Goal: Information Seeking & Learning: Find specific fact

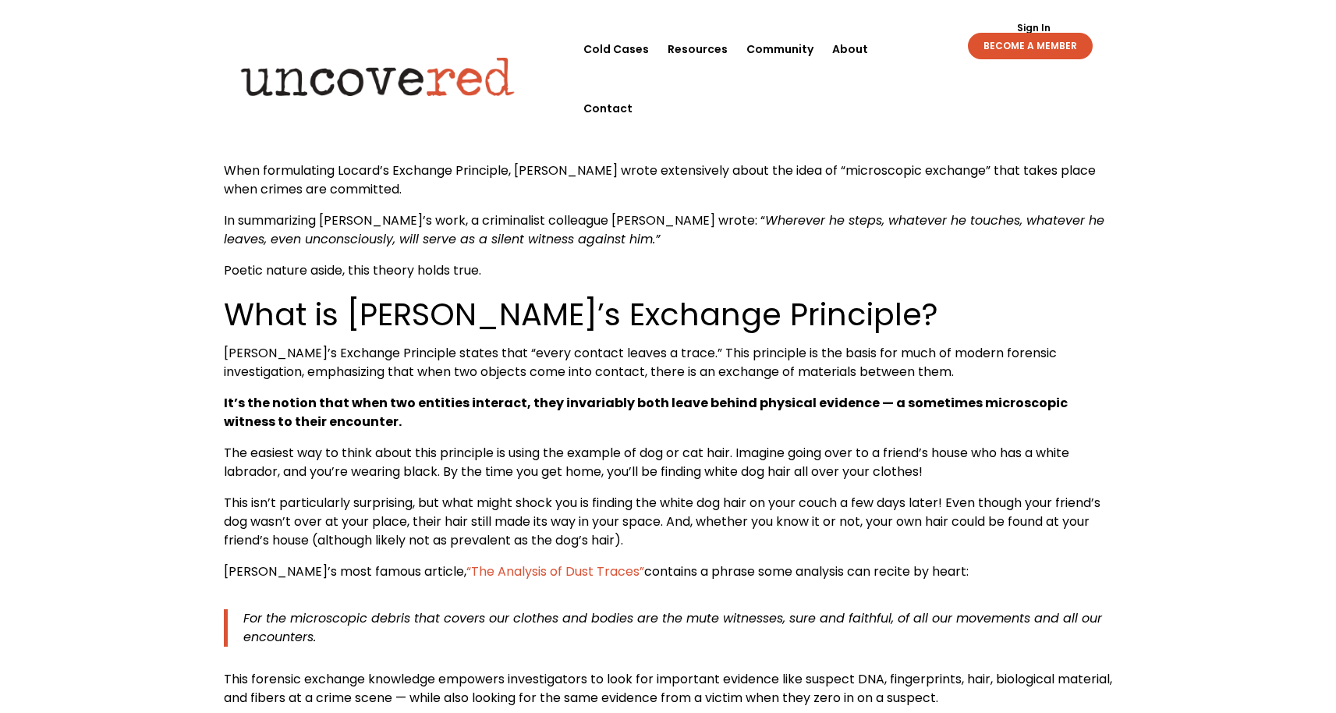
scroll to position [615, 0]
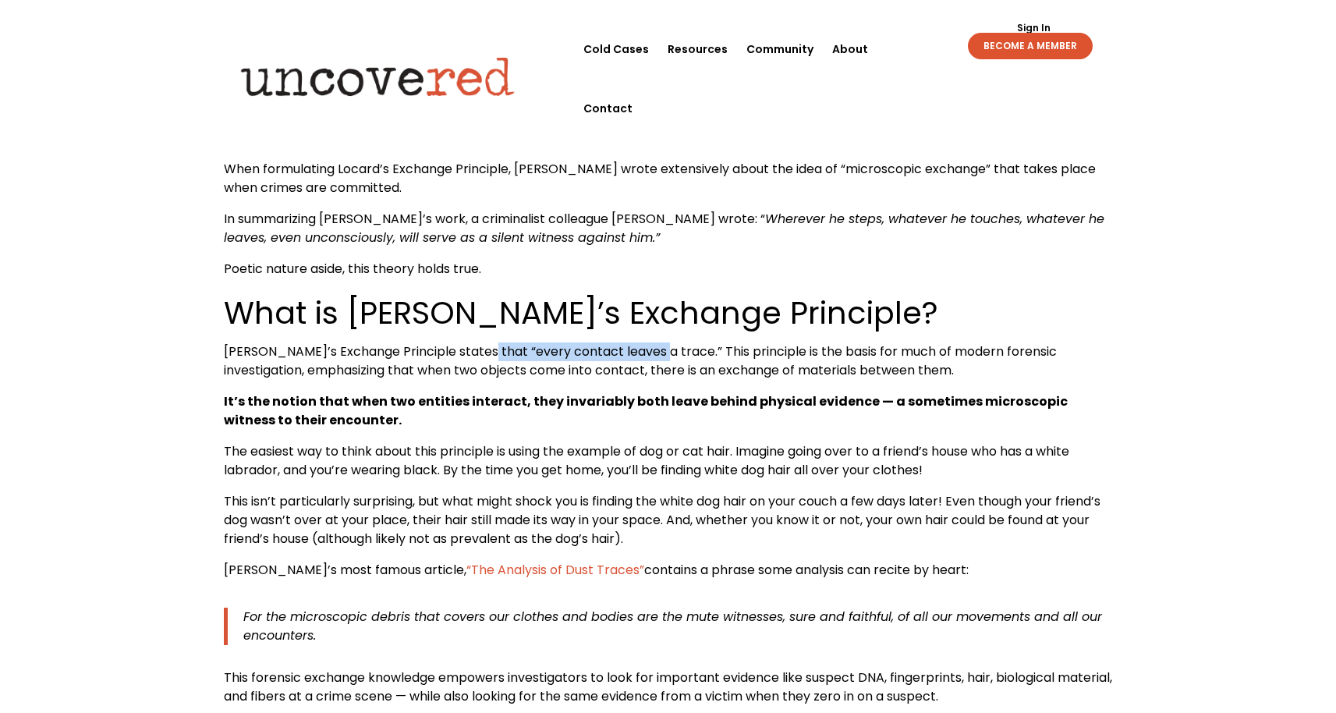
drag, startPoint x: 476, startPoint y: 351, endPoint x: 650, endPoint y: 354, distance: 174.0
click at [650, 354] on span "[PERSON_NAME]’s Exchange Principle states that “every contact leaves a trace.” …" at bounding box center [640, 360] width 833 height 37
copy span "every contact leaves a trace"
click at [595, 352] on span "[PERSON_NAME]’s Exchange Principle states that “every contact leaves a trace.” …" at bounding box center [640, 360] width 833 height 37
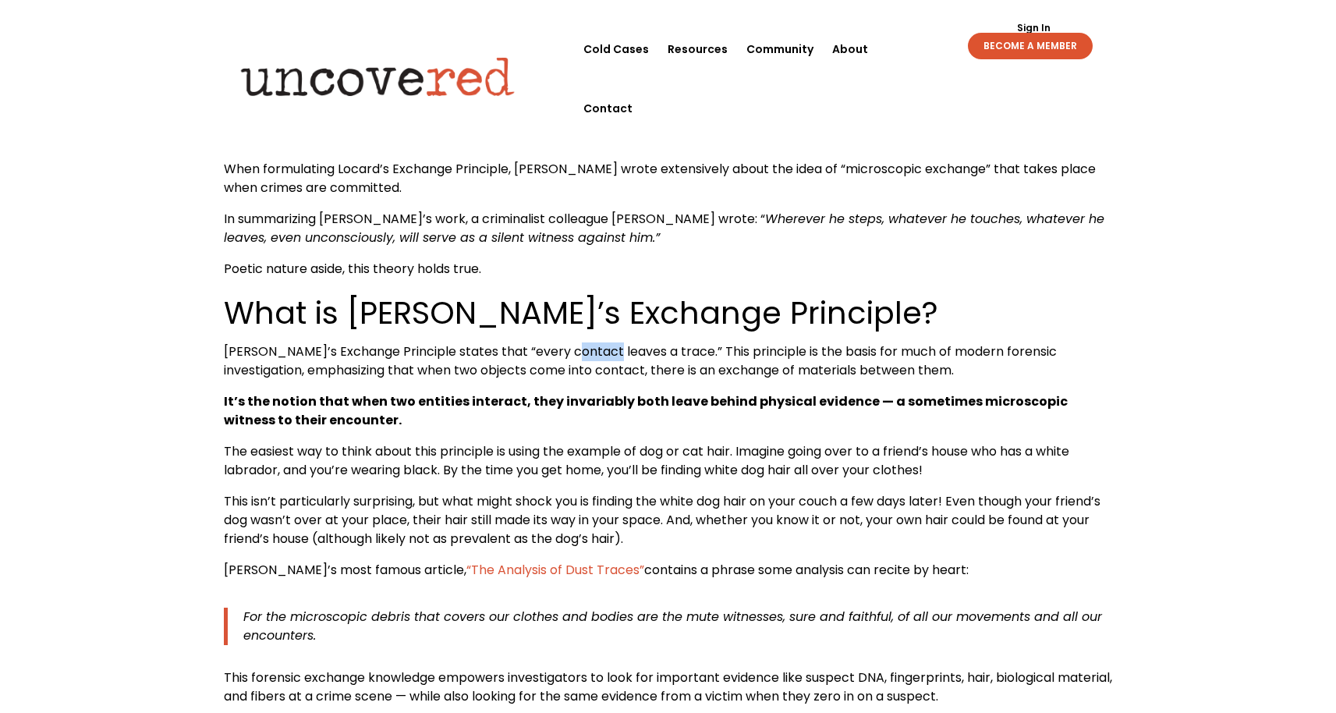
click at [595, 352] on span "[PERSON_NAME]’s Exchange Principle states that “every contact leaves a trace.” …" at bounding box center [640, 360] width 833 height 37
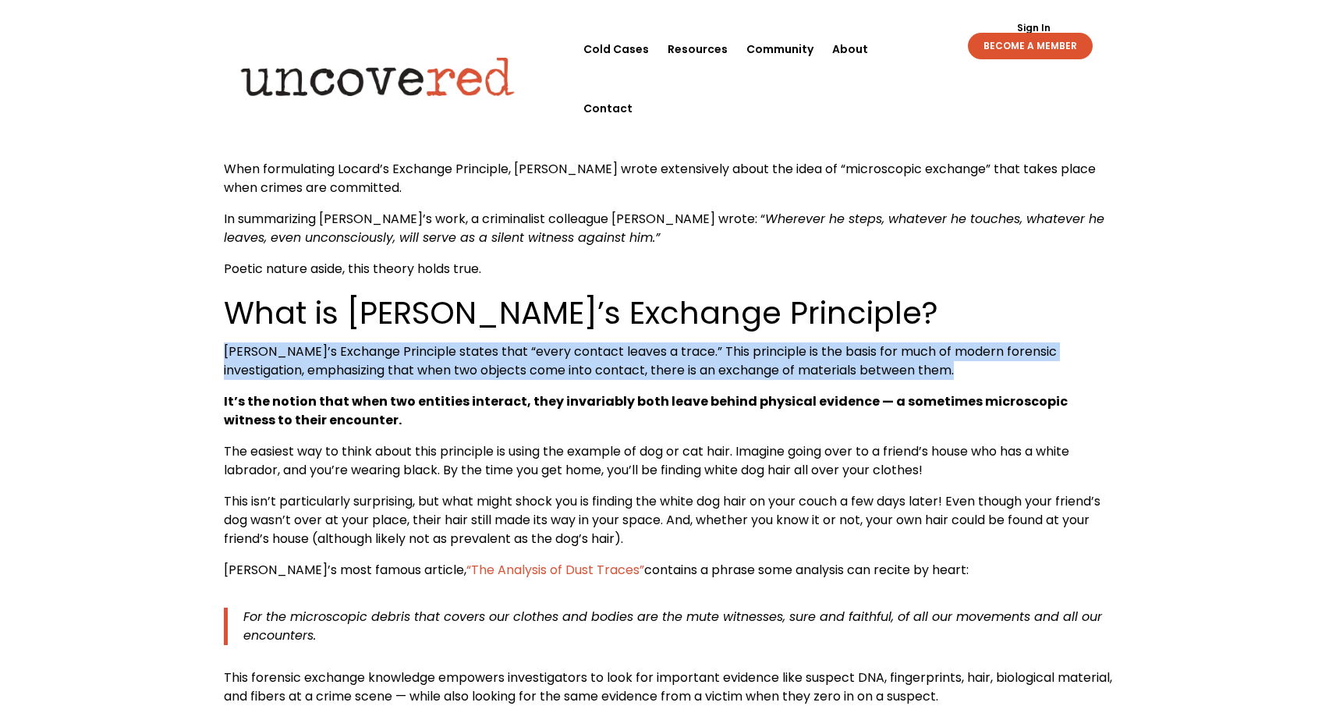
click at [595, 352] on span "[PERSON_NAME]’s Exchange Principle states that “every contact leaves a trace.” …" at bounding box center [640, 360] width 833 height 37
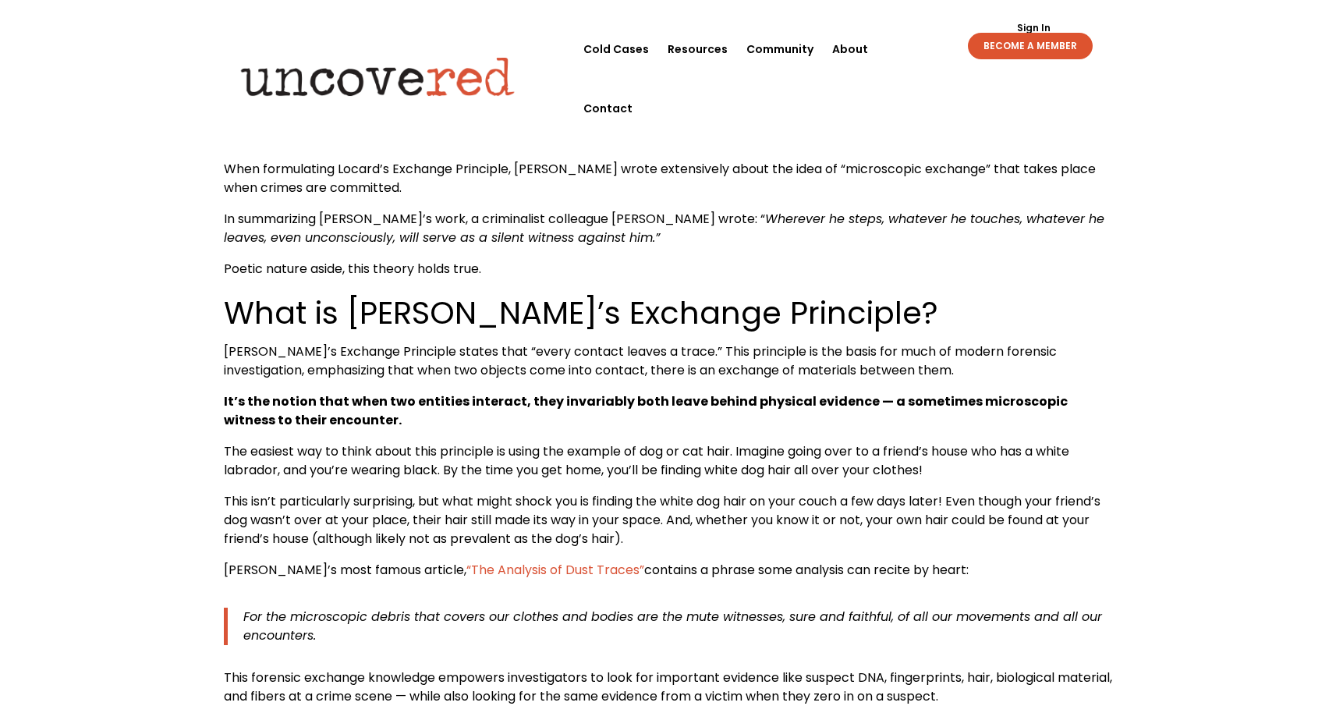
click at [645, 352] on span "[PERSON_NAME]’s Exchange Principle states that “every contact leaves a trace.” …" at bounding box center [640, 360] width 833 height 37
drag, startPoint x: 654, startPoint y: 356, endPoint x: 476, endPoint y: 354, distance: 177.8
click at [476, 354] on span "[PERSON_NAME]’s Exchange Principle states that “every contact leaves a trace.” …" at bounding box center [640, 360] width 833 height 37
copy span "every contact leaves a trace."
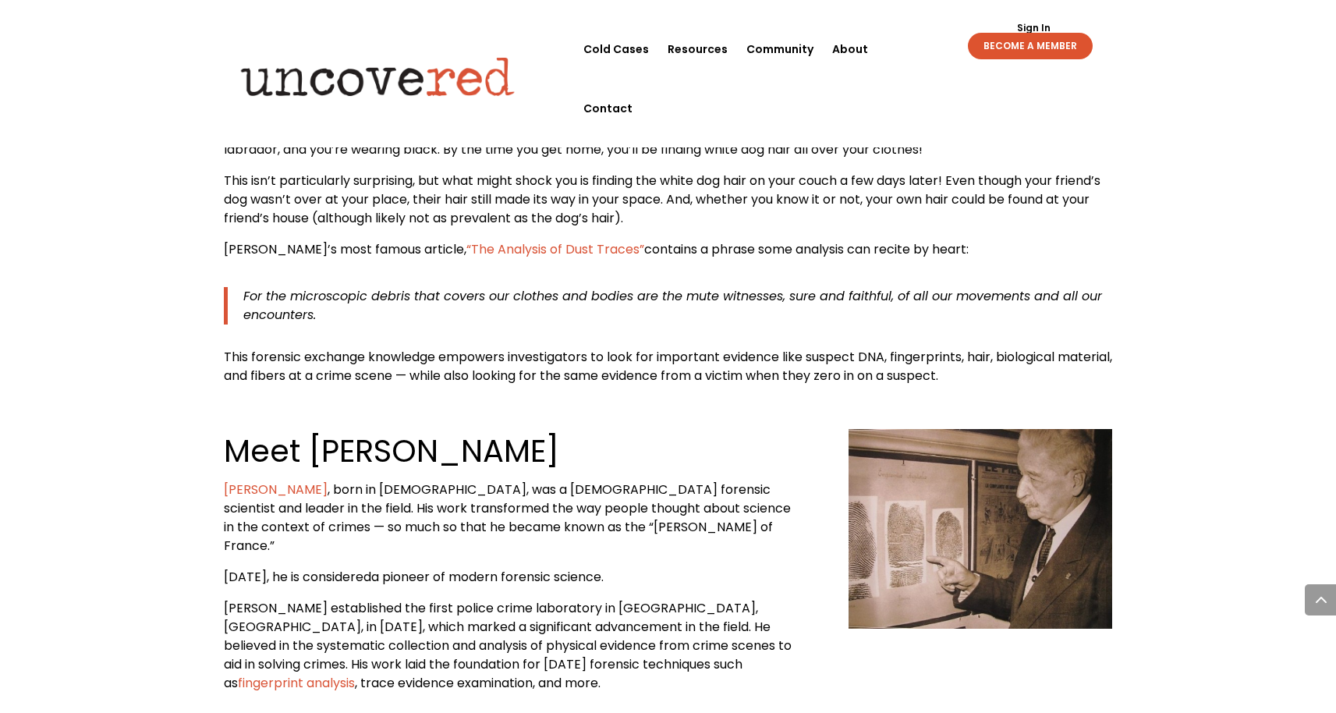
scroll to position [936, 0]
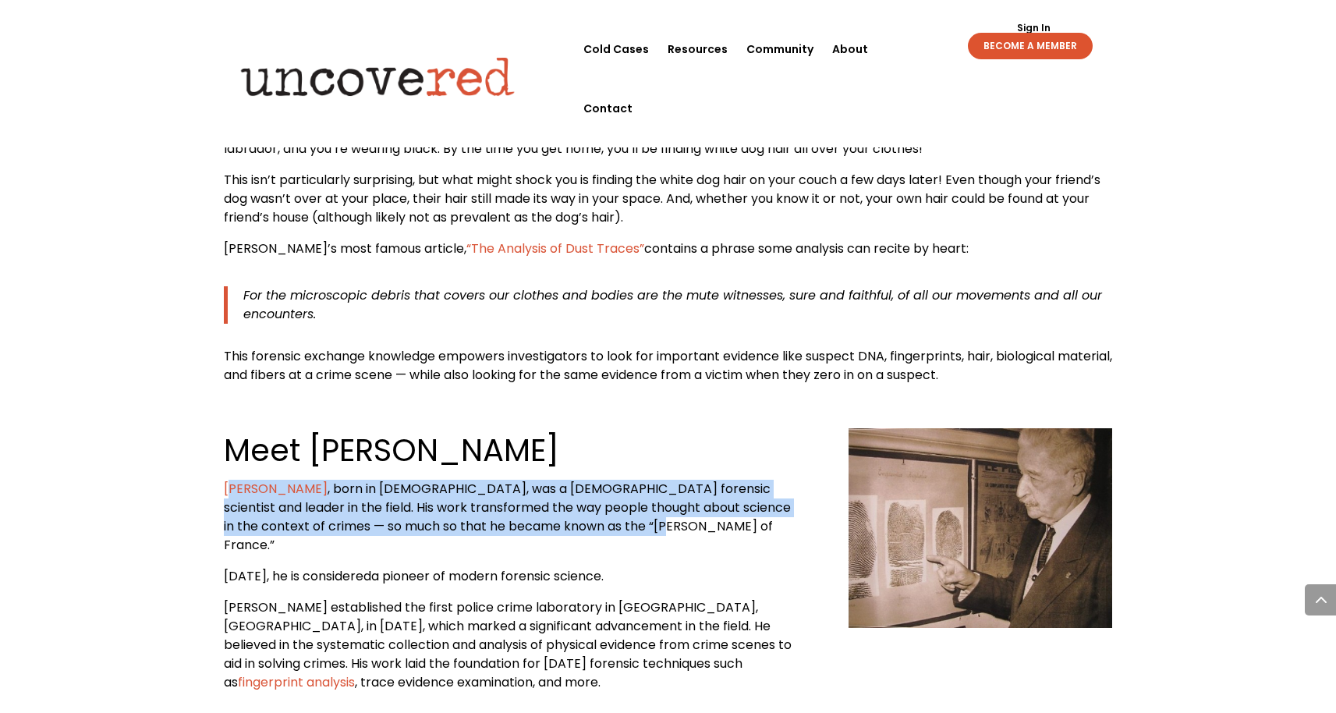
drag, startPoint x: 598, startPoint y: 523, endPoint x: 227, endPoint y: 497, distance: 372.2
click at [227, 497] on p "[PERSON_NAME] , born in [DEMOGRAPHIC_DATA], was a [DEMOGRAPHIC_DATA] forensic s…" at bounding box center [512, 523] width 576 height 87
copy p "[PERSON_NAME] , born in [DEMOGRAPHIC_DATA], was a [DEMOGRAPHIC_DATA] forensic s…"
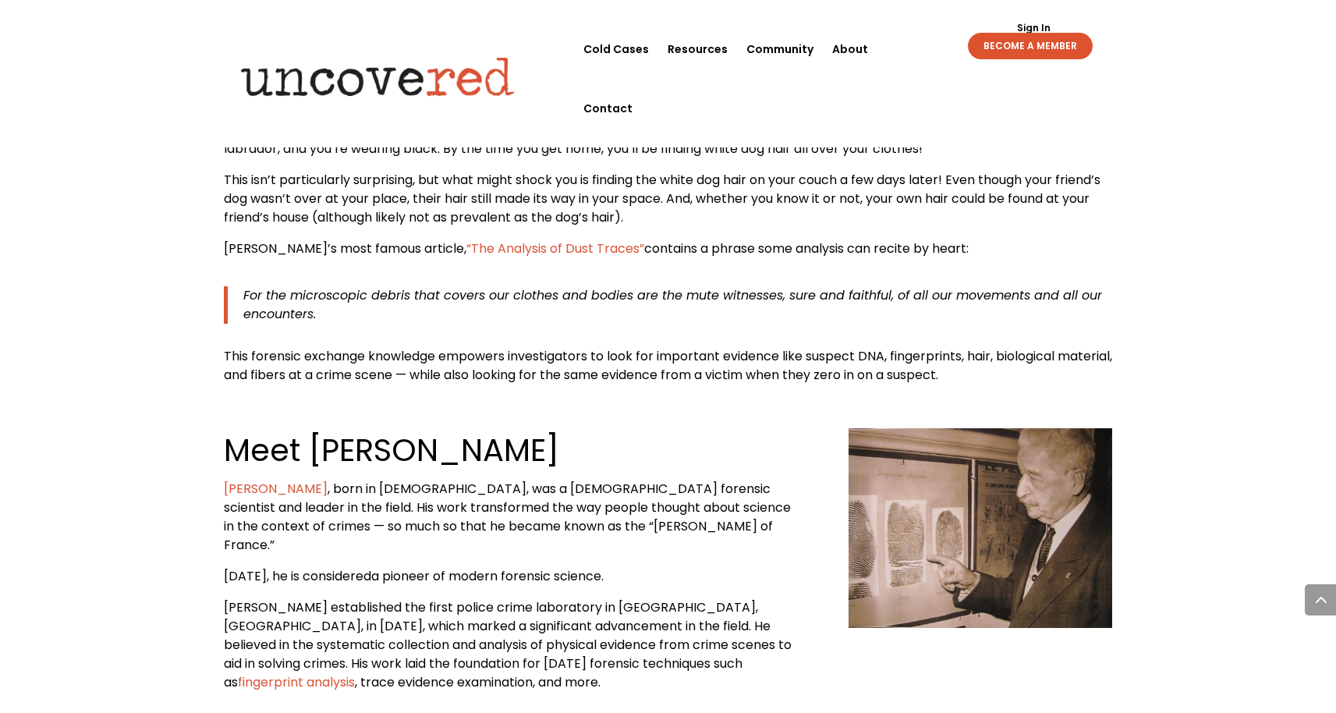
click at [395, 424] on div "Meet [PERSON_NAME] [PERSON_NAME] , born in [DEMOGRAPHIC_DATA], was a [DEMOGRAPH…" at bounding box center [668, 559] width 889 height 307
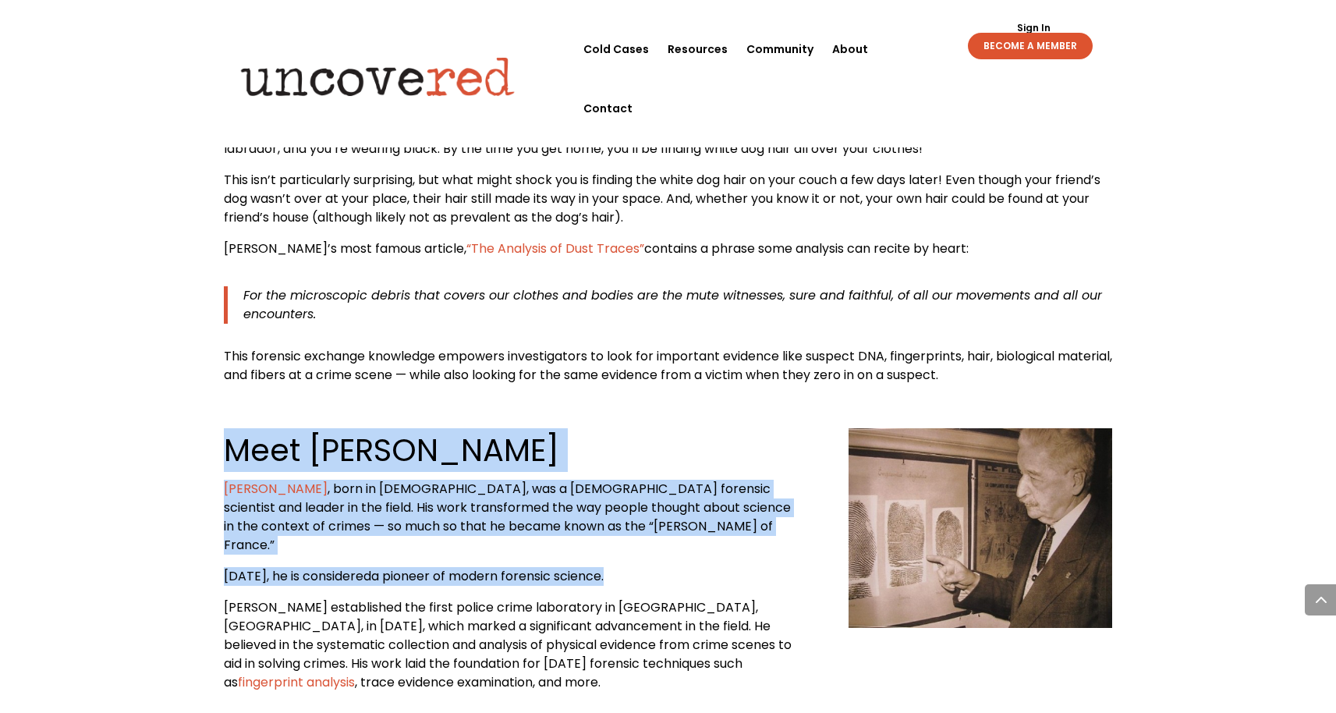
drag, startPoint x: 226, startPoint y: 451, endPoint x: 646, endPoint y: 557, distance: 432.8
click at [646, 557] on div "Meet [PERSON_NAME] [PERSON_NAME] , born in [DEMOGRAPHIC_DATA], was a [DEMOGRAPH…" at bounding box center [512, 560] width 576 height 264
copy div "Meet [PERSON_NAME] [PERSON_NAME] , born in [DEMOGRAPHIC_DATA], was a [DEMOGRAPH…"
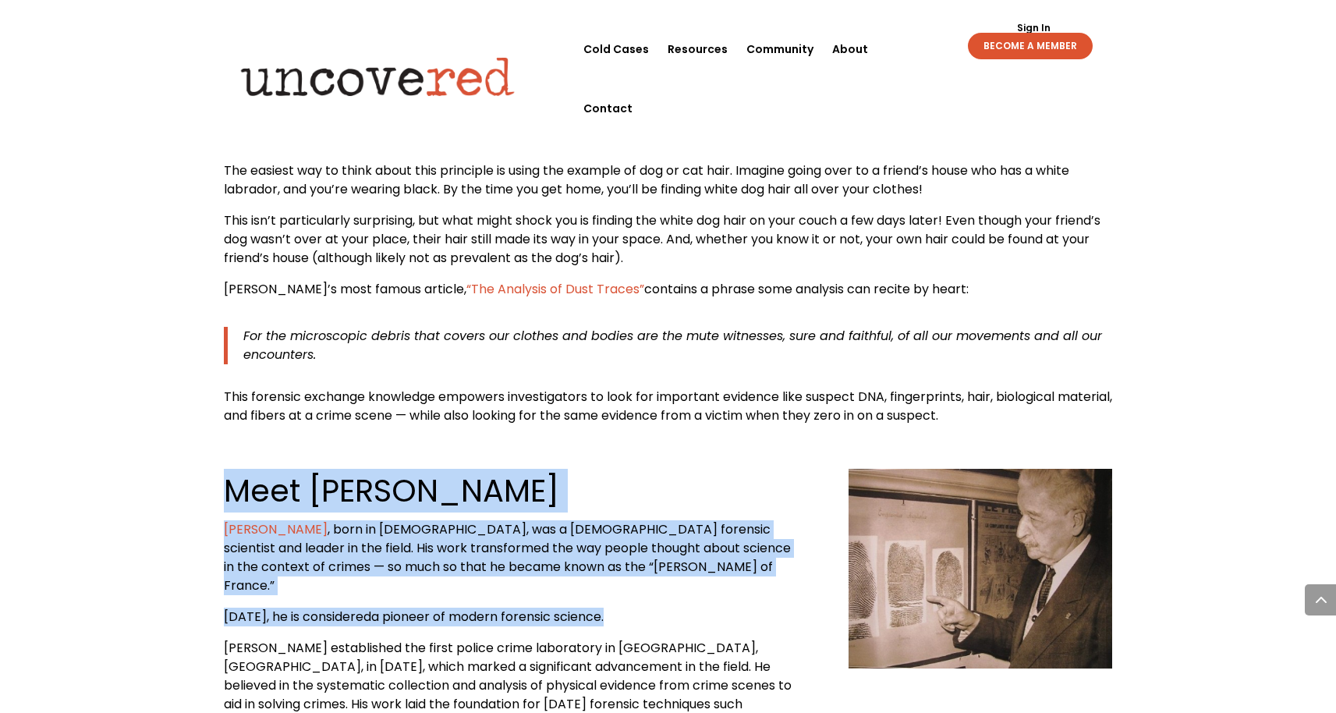
scroll to position [895, 0]
